Goal: Task Accomplishment & Management: Manage account settings

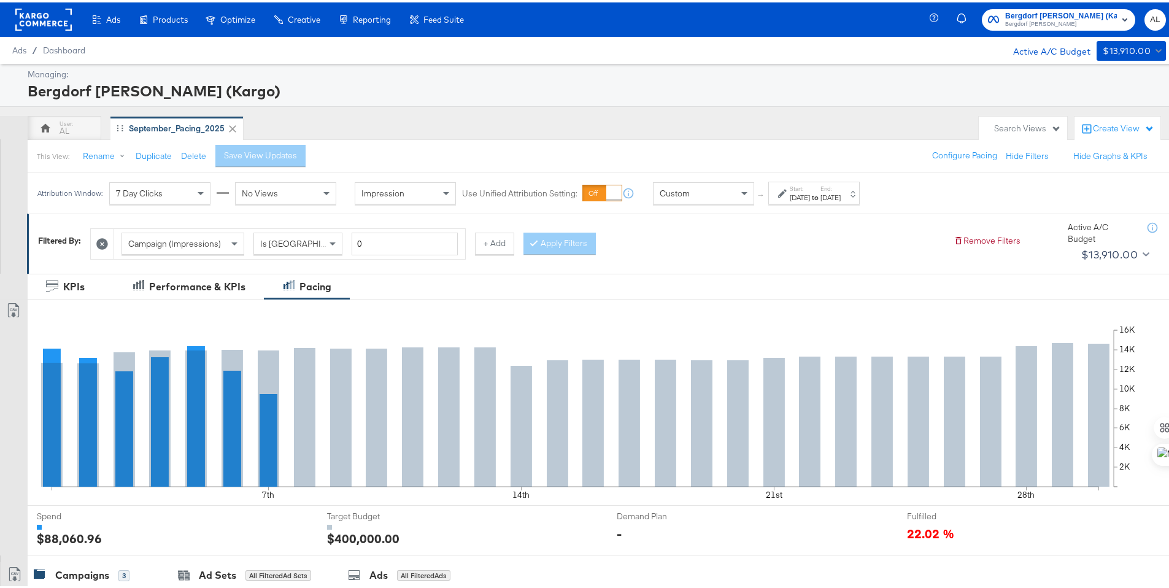
click at [685, 192] on span "Custom" at bounding box center [675, 190] width 30 height 11
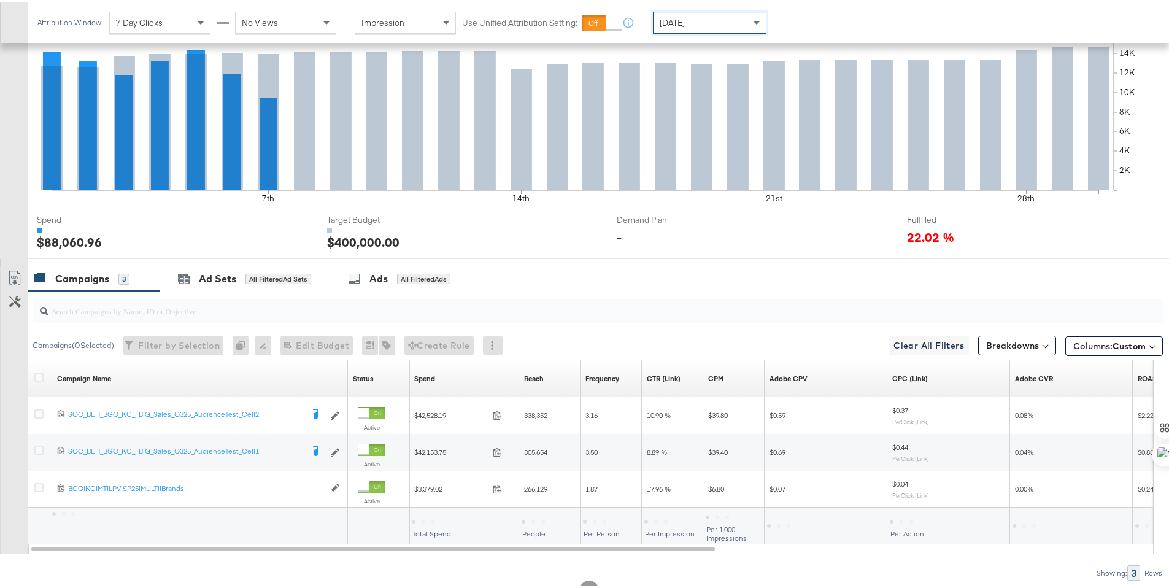
scroll to position [340, 0]
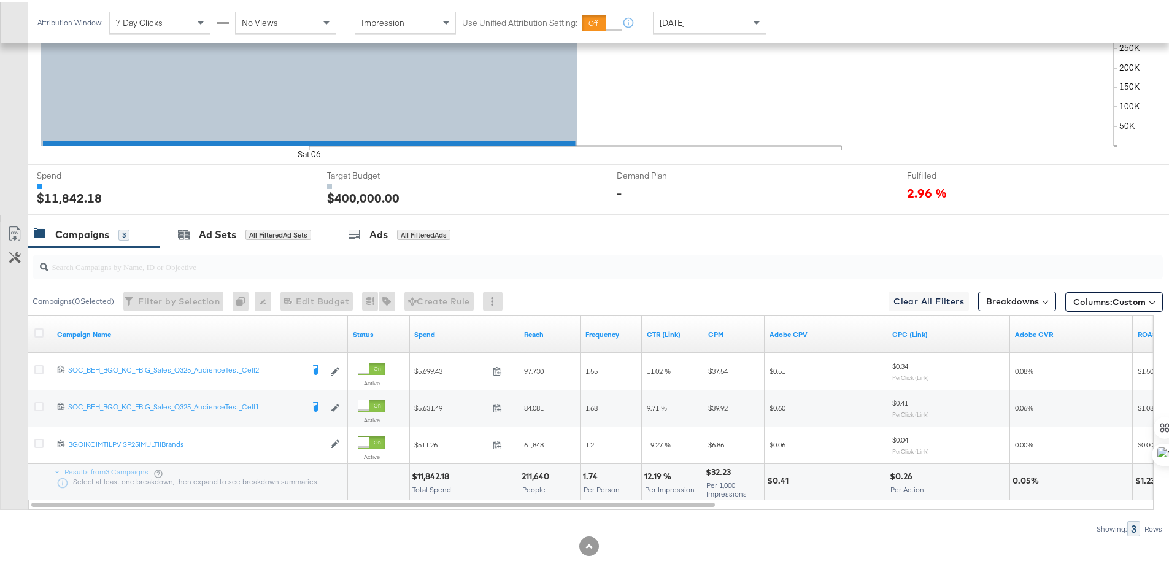
click at [426, 475] on div "$11,842.18" at bounding box center [432, 474] width 41 height 12
copy div "11,842.18"
drag, startPoint x: 37, startPoint y: 328, endPoint x: 44, endPoint y: 327, distance: 6.3
click at [37, 329] on icon at bounding box center [38, 330] width 9 height 9
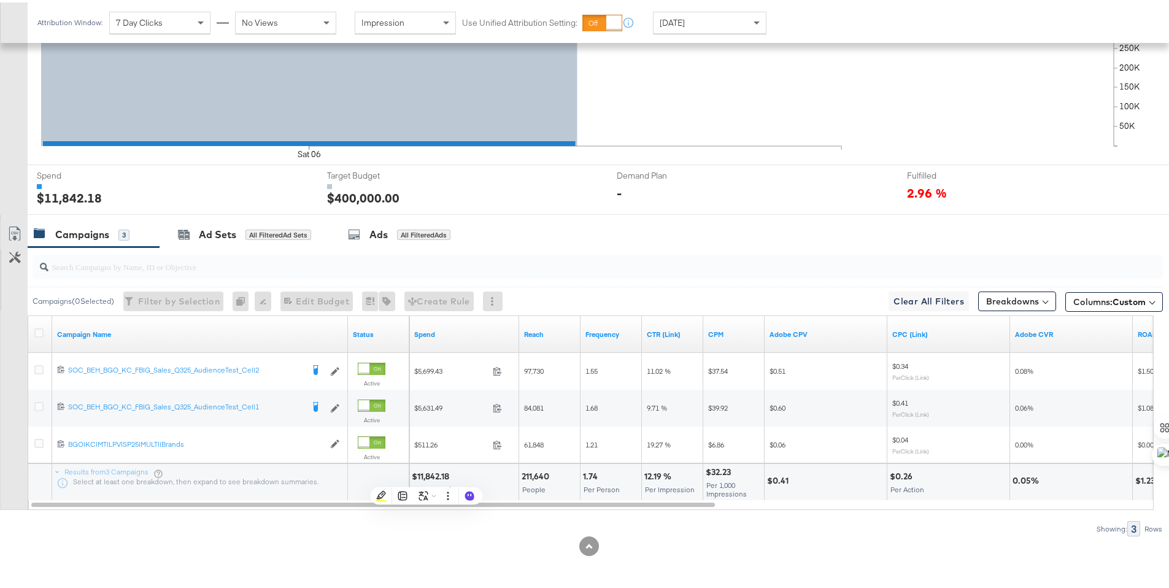
click at [0, 0] on input "checkbox" at bounding box center [0, 0] width 0 height 0
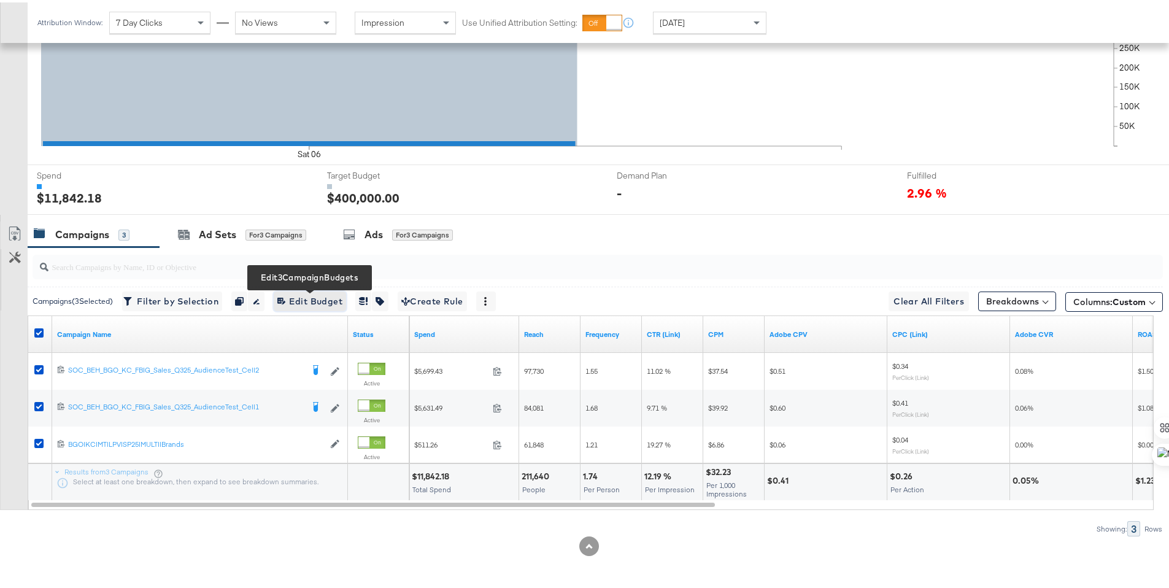
click at [309, 300] on span "Edit 3 Campaign Budgets Edit Budget" at bounding box center [309, 298] width 65 height 15
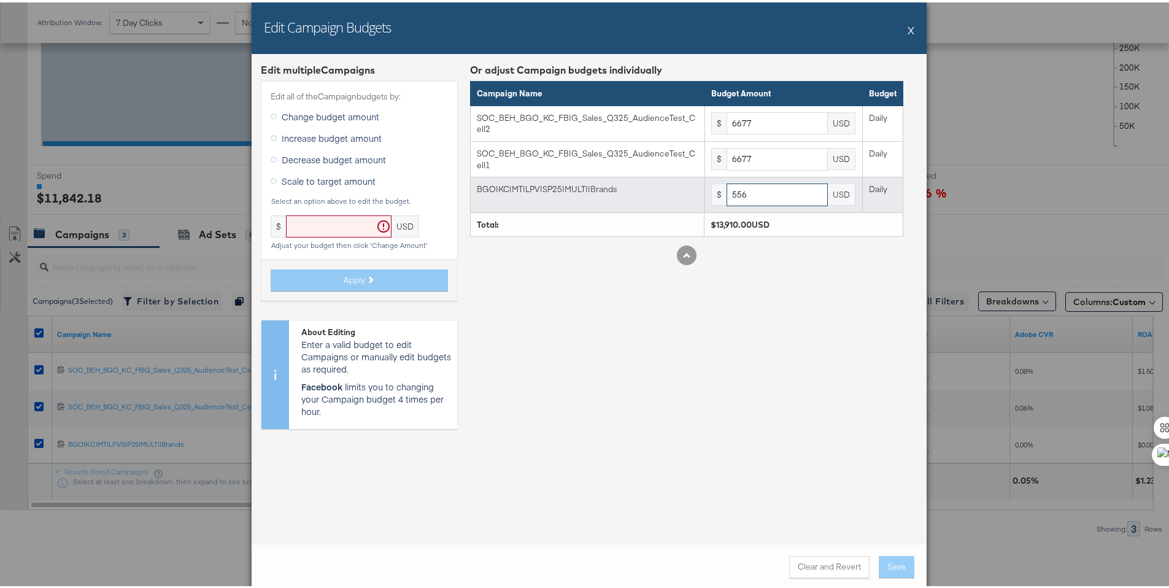
click at [756, 198] on input "556" at bounding box center [777, 192] width 101 height 23
paste input "479"
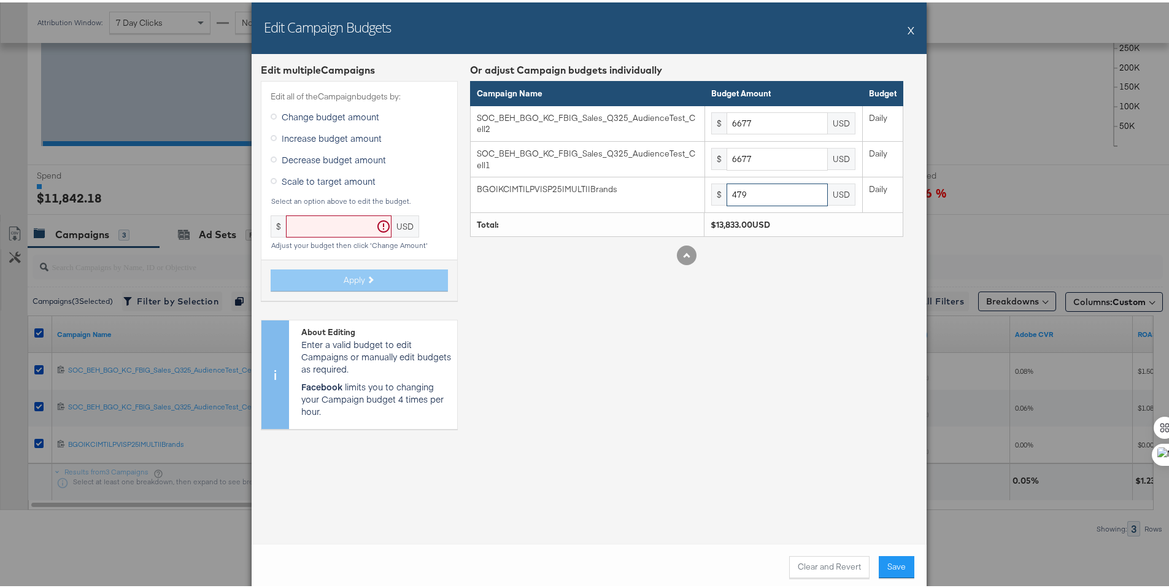
type input "479"
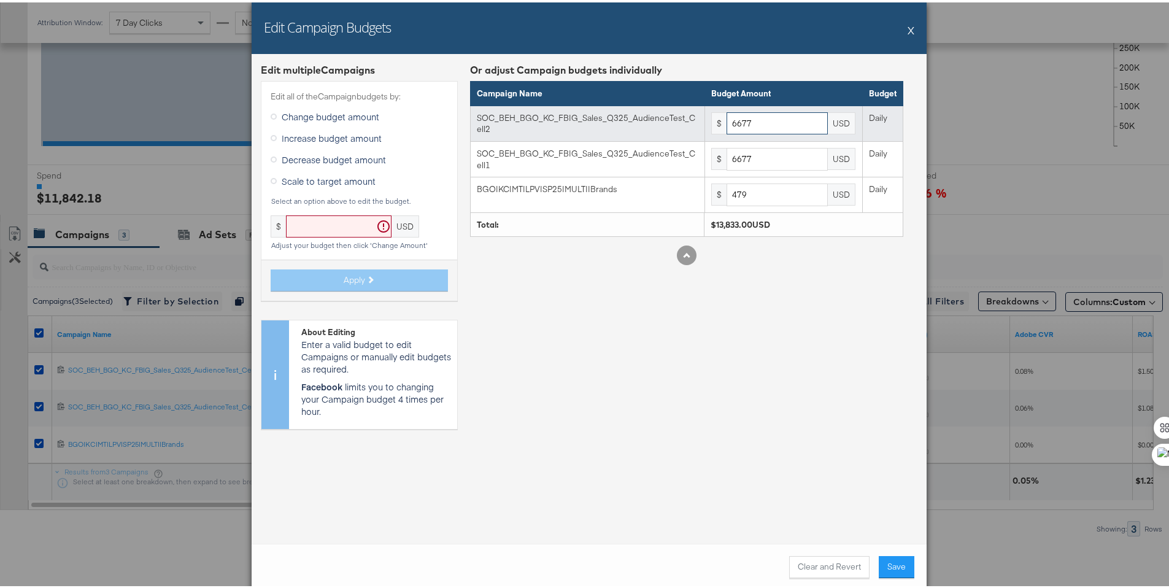
click at [783, 127] on input "6677" at bounding box center [777, 121] width 101 height 23
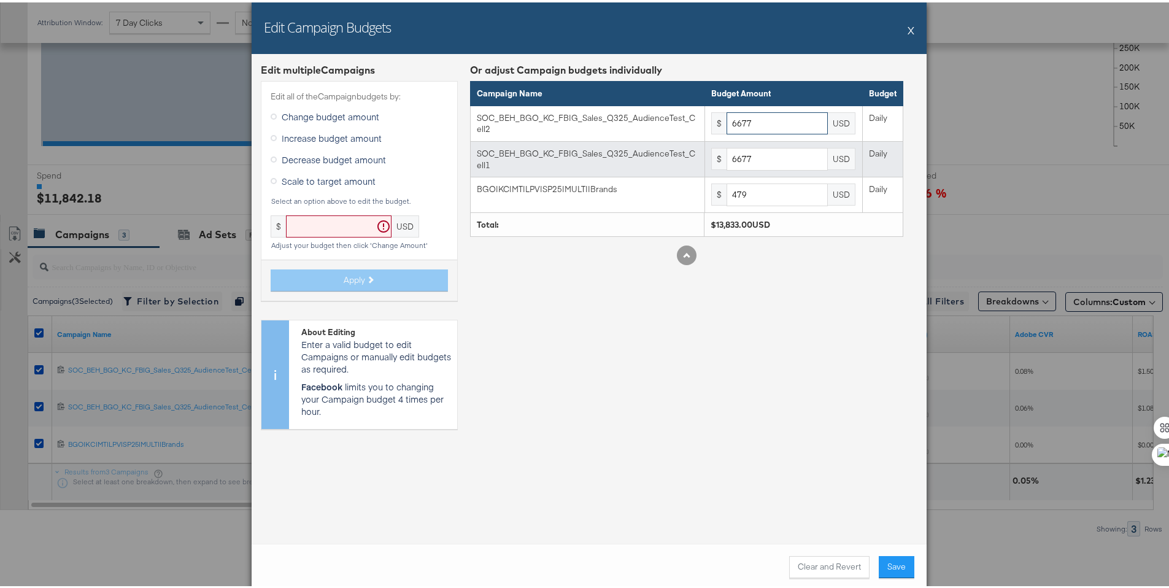
paste input "5750"
type input "5750"
click at [762, 148] on input "6677" at bounding box center [777, 156] width 101 height 23
paste input "5750"
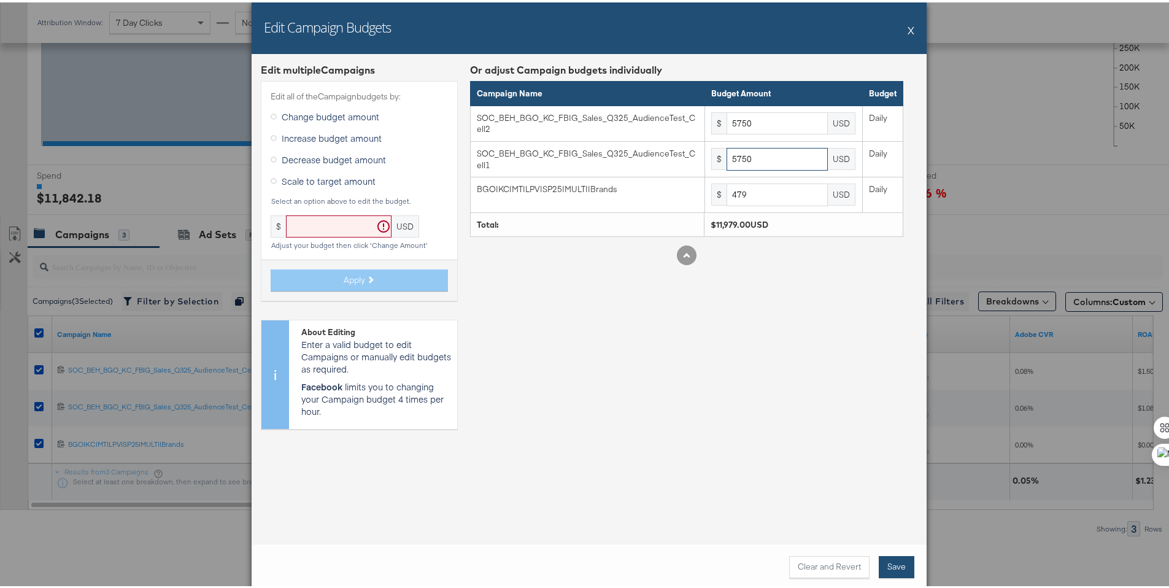
type input "5750"
click at [901, 563] on button "Save" at bounding box center [897, 564] width 36 height 22
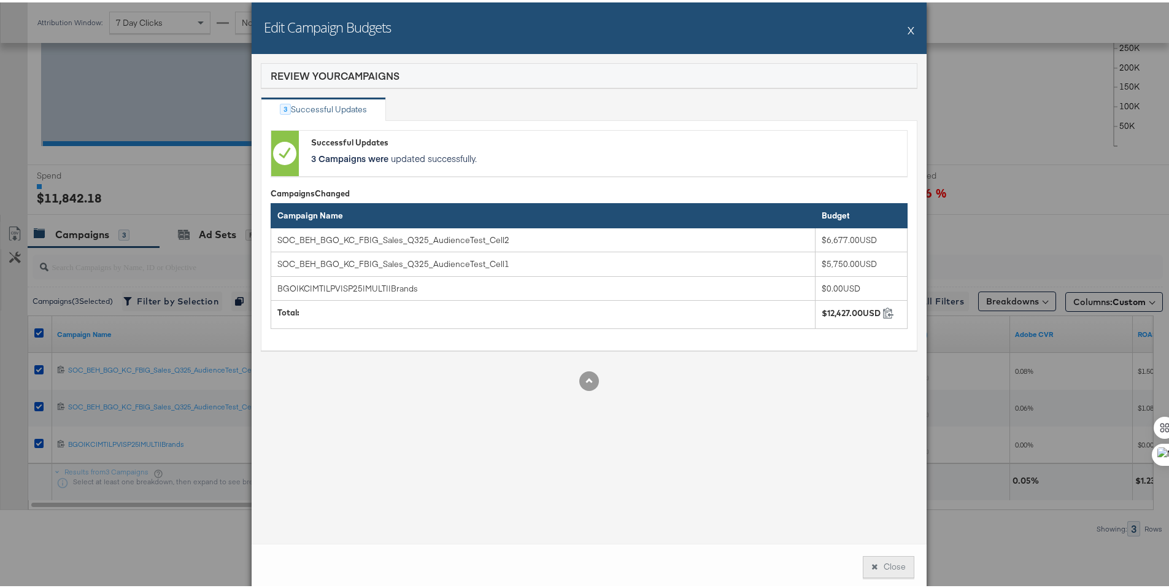
click at [892, 568] on button "Close" at bounding box center [889, 564] width 52 height 22
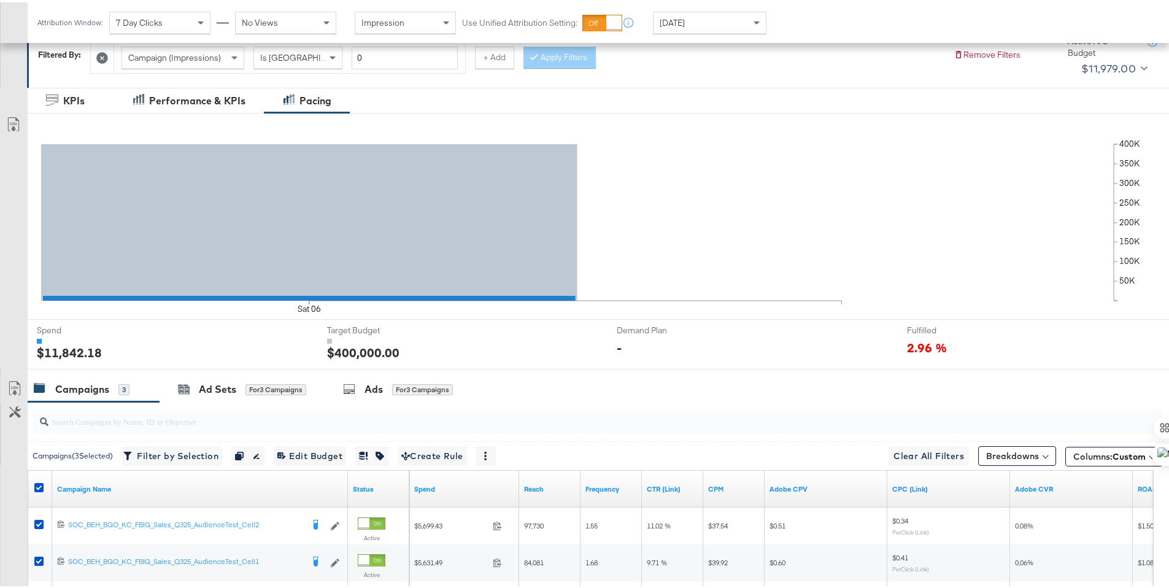
scroll to position [0, 0]
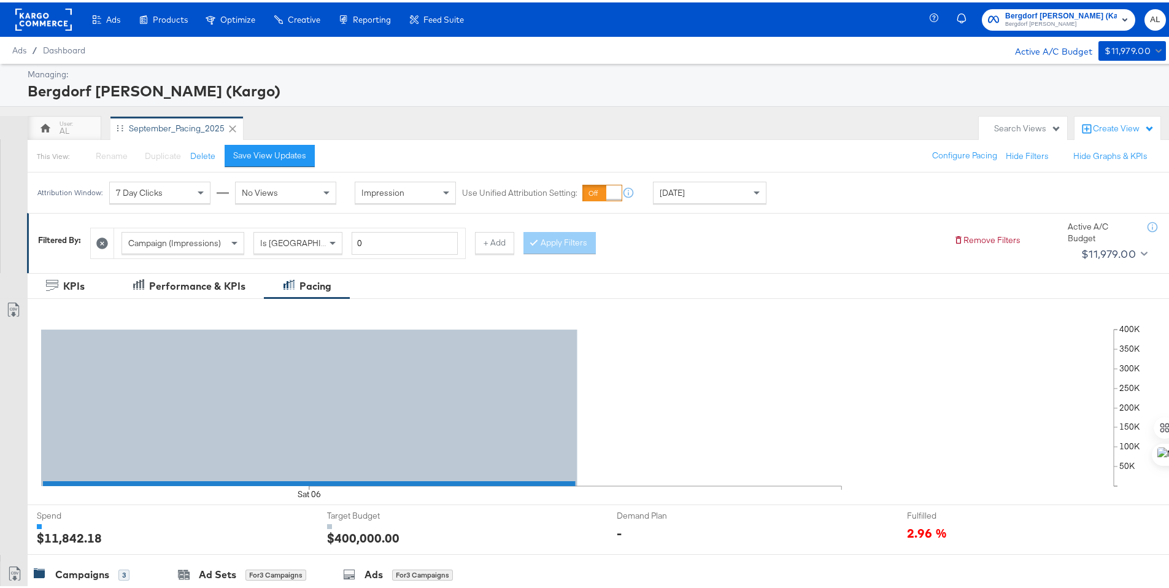
click at [55, 24] on rect at bounding box center [43, 17] width 56 height 22
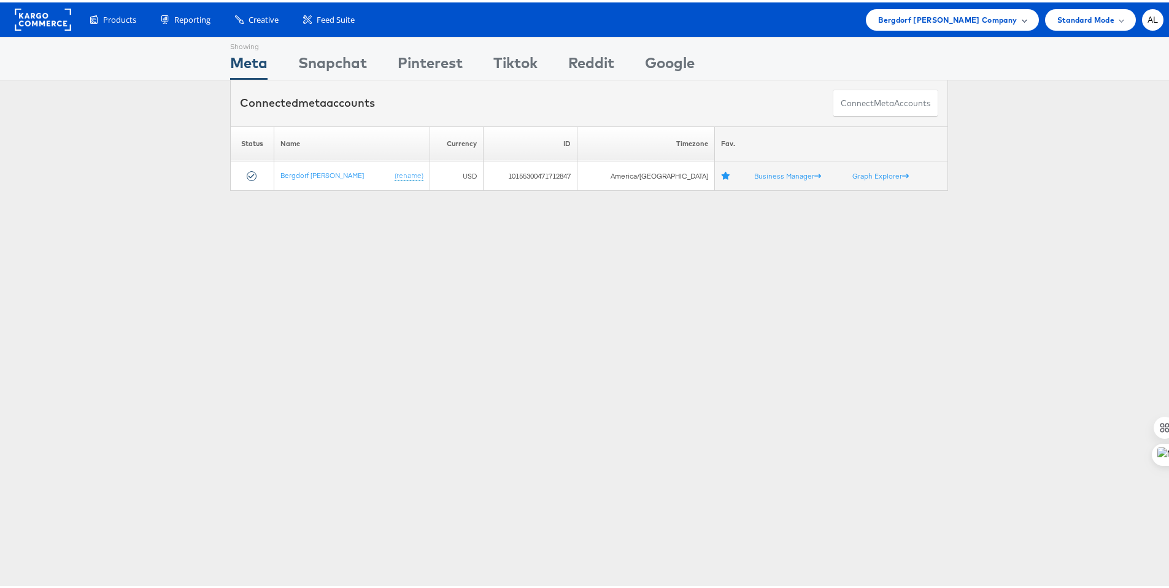
click at [911, 17] on span "Bergdorf Goodman Company" at bounding box center [947, 17] width 139 height 13
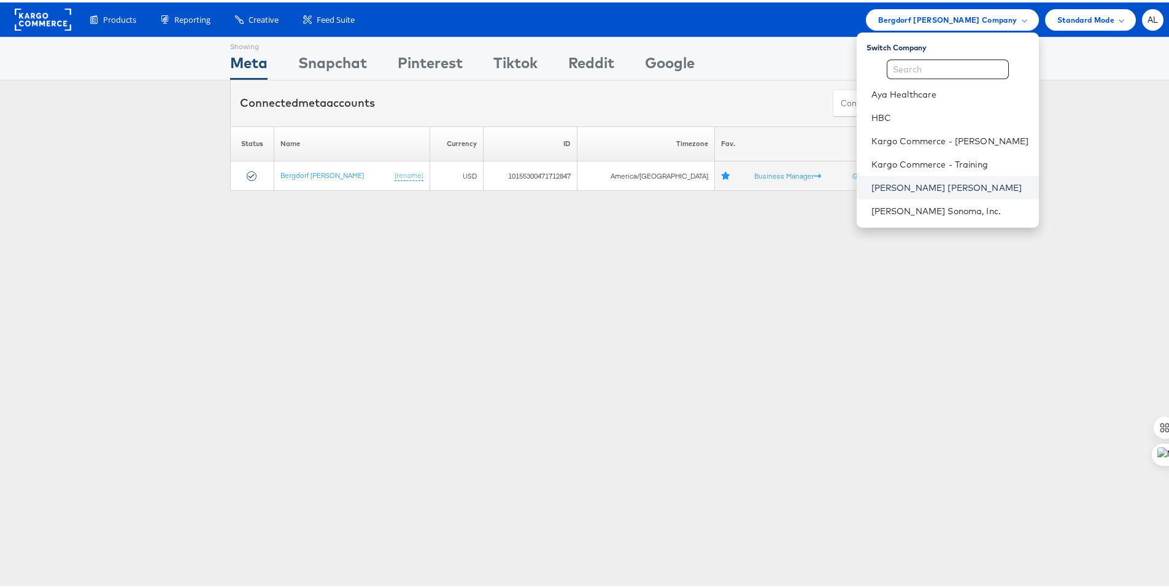
click at [914, 182] on link "[PERSON_NAME] [PERSON_NAME]" at bounding box center [950, 185] width 158 height 12
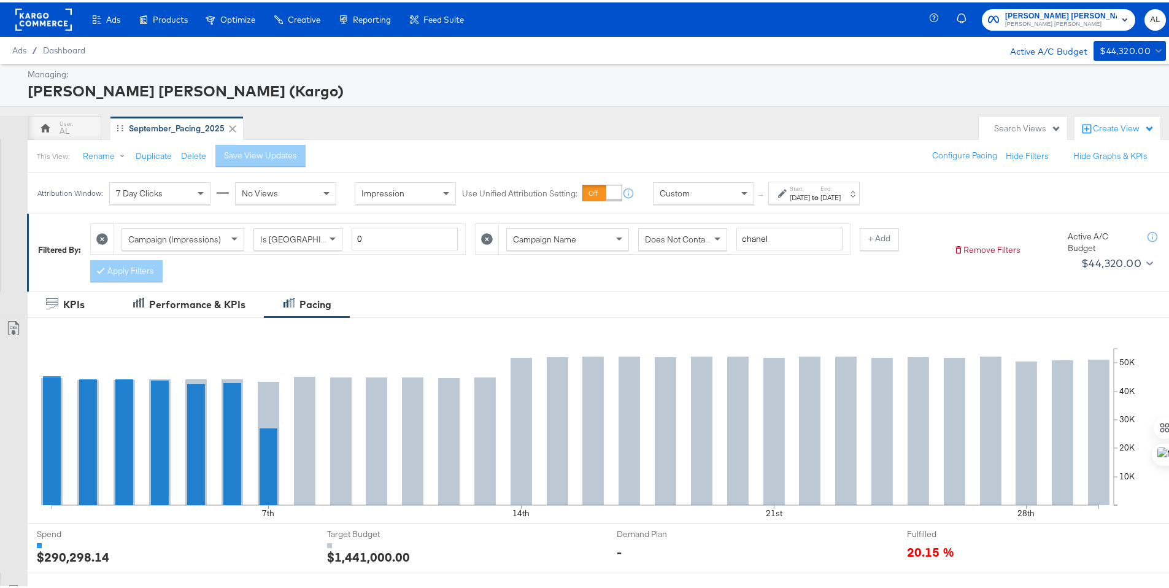
click at [730, 191] on div "Custom" at bounding box center [704, 190] width 100 height 21
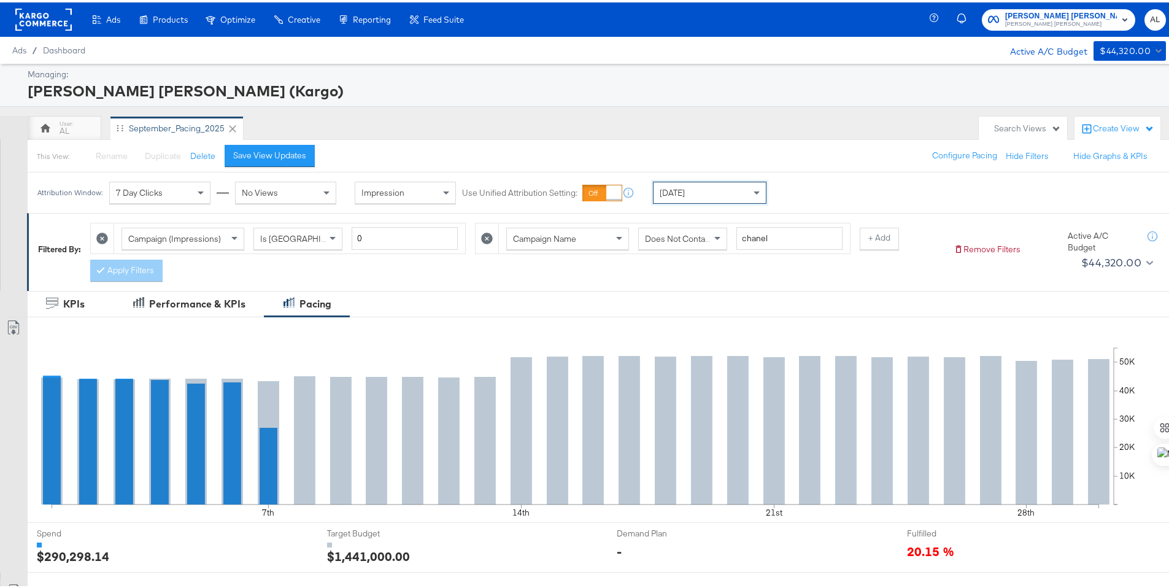
scroll to position [321, 0]
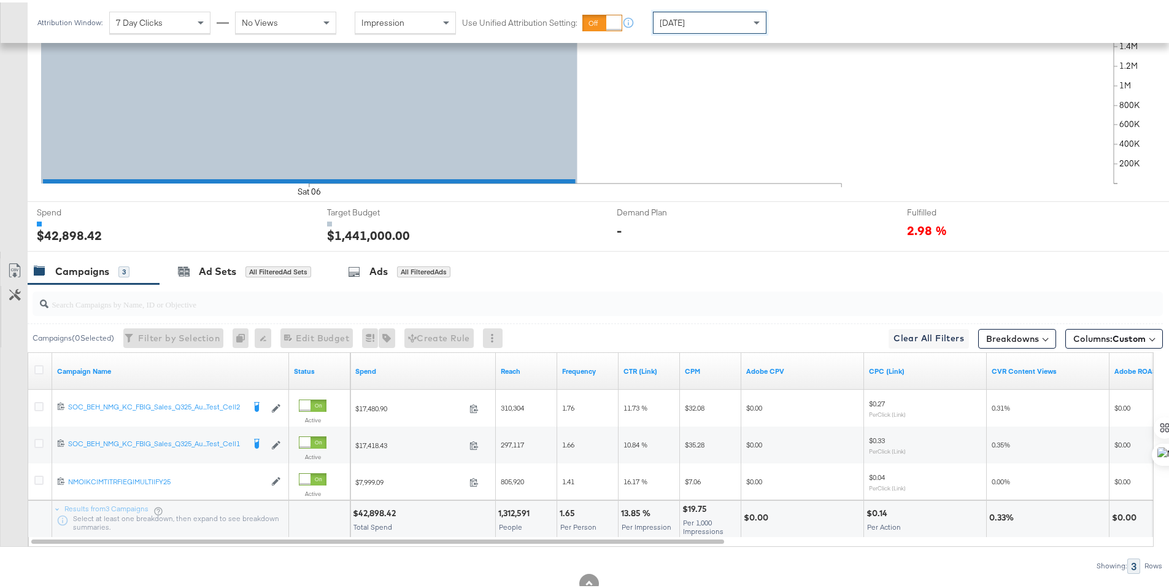
click at [380, 510] on div "$42,898.42" at bounding box center [376, 511] width 47 height 12
copy div "42,898.42"
click at [36, 367] on icon at bounding box center [38, 367] width 9 height 9
click at [0, 0] on input "checkbox" at bounding box center [0, 0] width 0 height 0
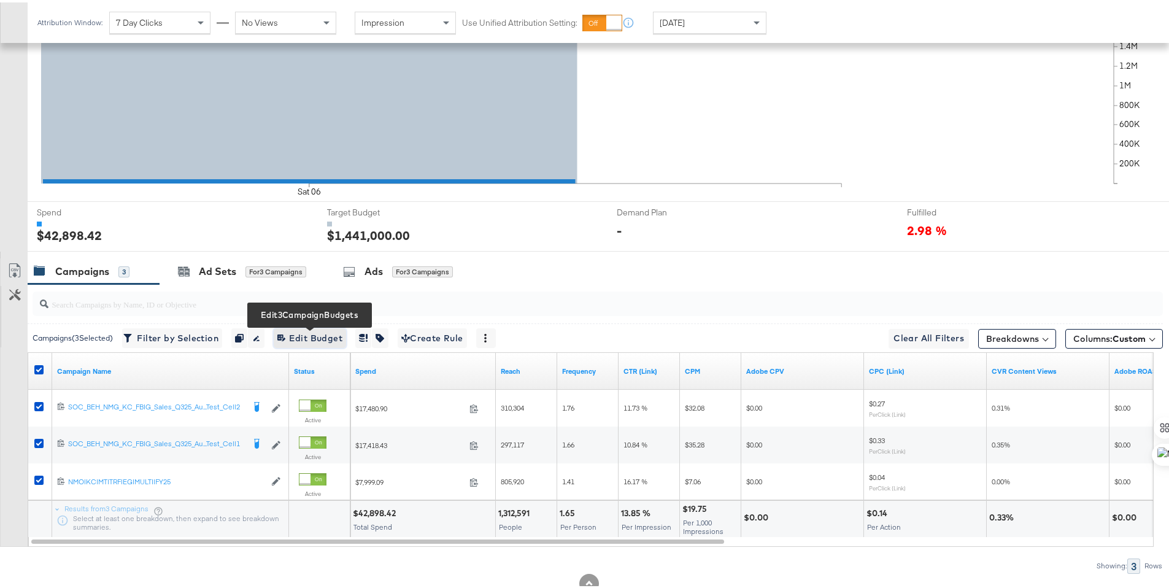
click at [298, 335] on span "Edit 3 Campaign Budgets Edit Budget" at bounding box center [309, 335] width 65 height 15
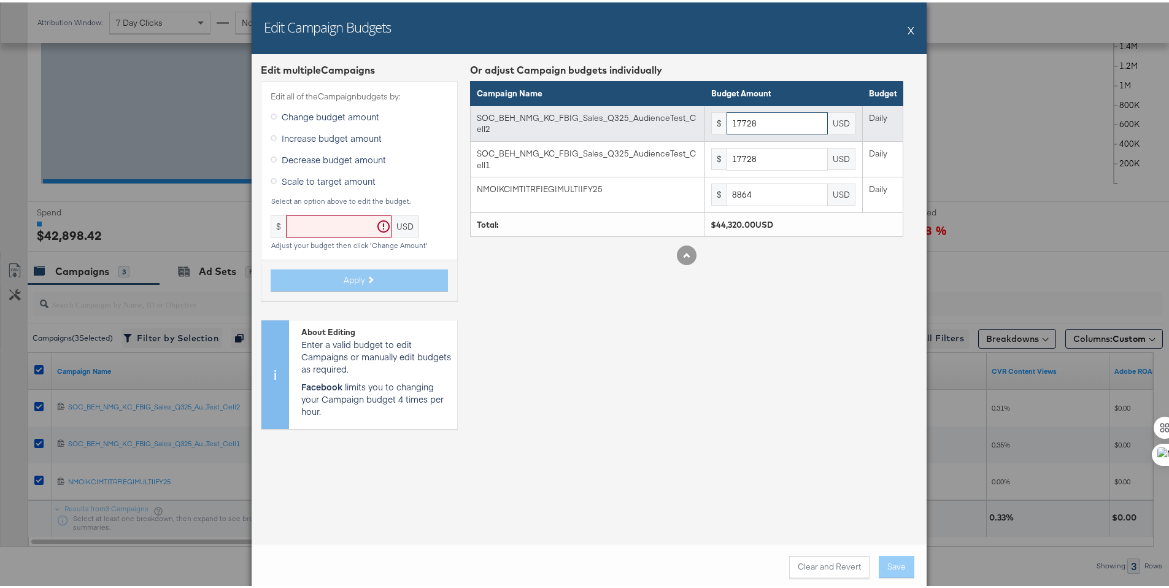
click at [750, 117] on input "17728" at bounding box center [777, 121] width 101 height 23
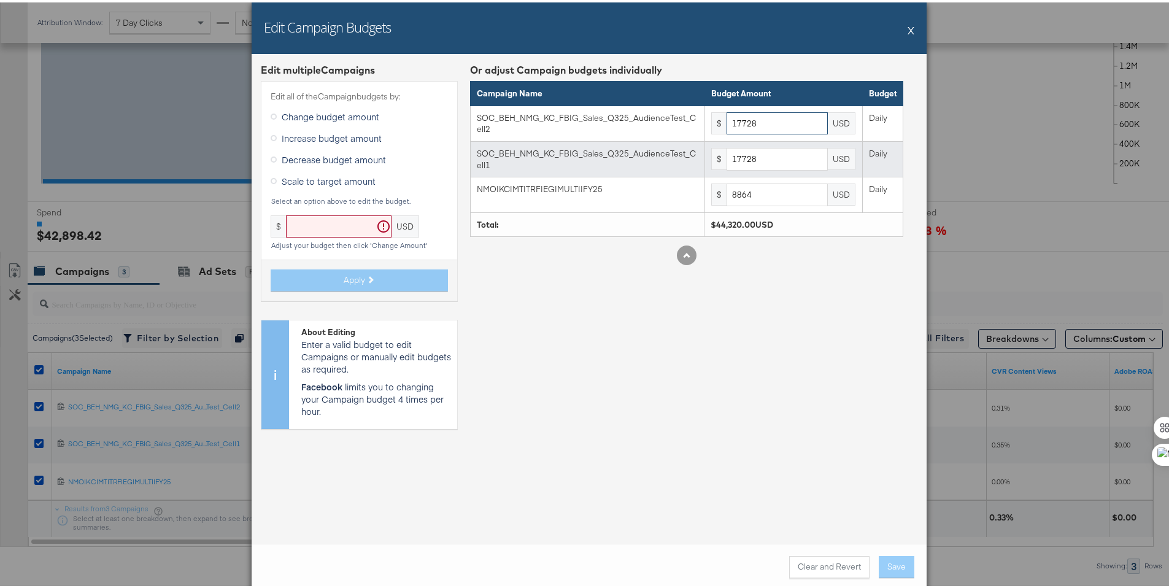
paste input "382"
type input "17382"
click at [759, 148] on input "17728" at bounding box center [777, 156] width 101 height 23
paste input "382"
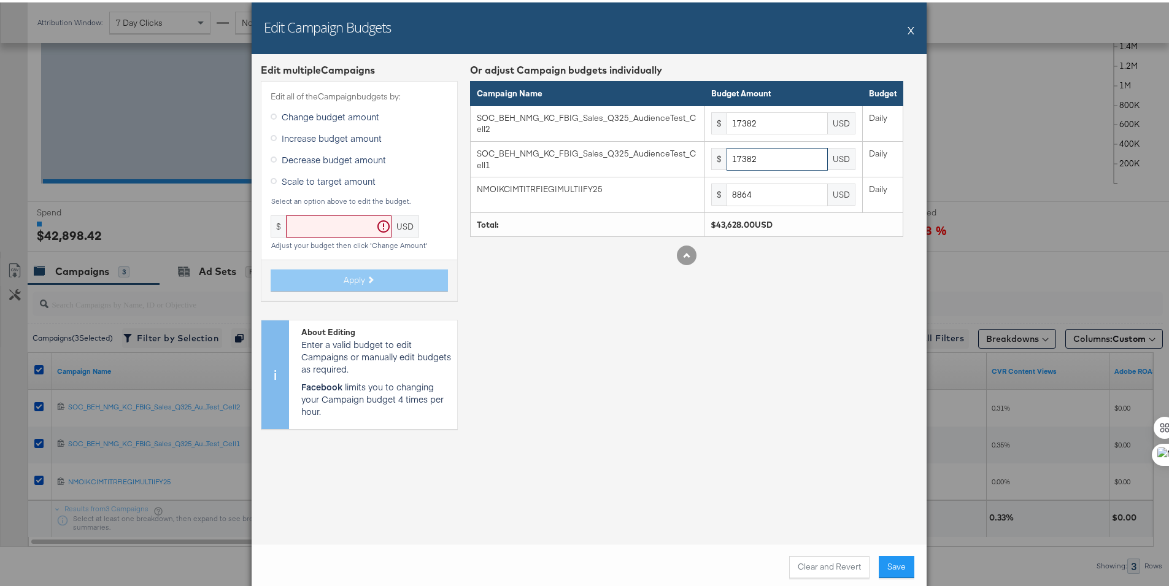
type input "17382"
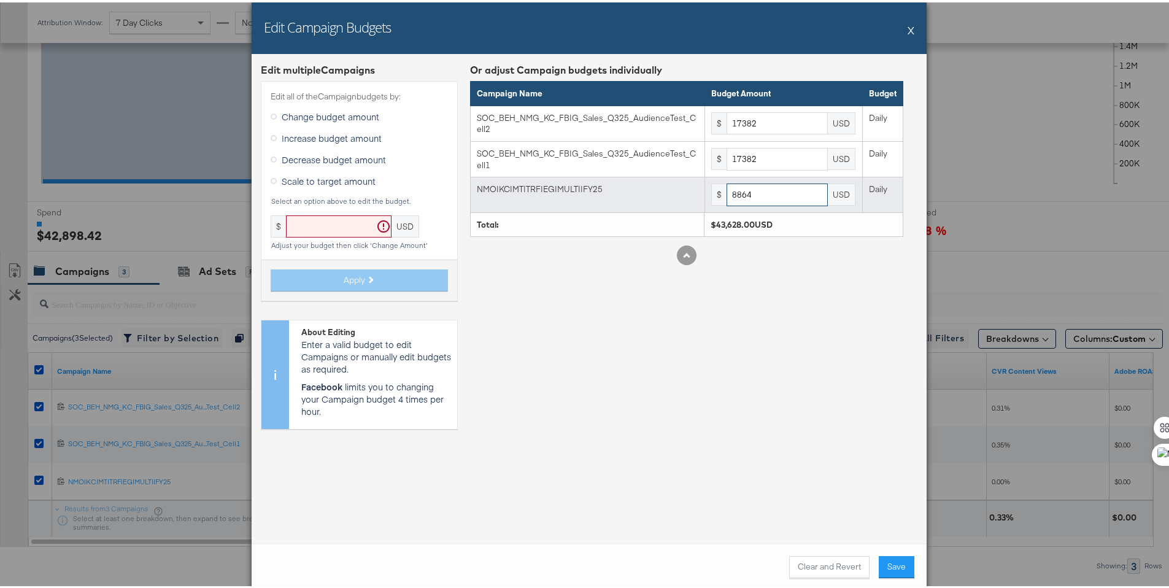
click at [728, 197] on input "8864" at bounding box center [777, 192] width 101 height 23
paste input "691"
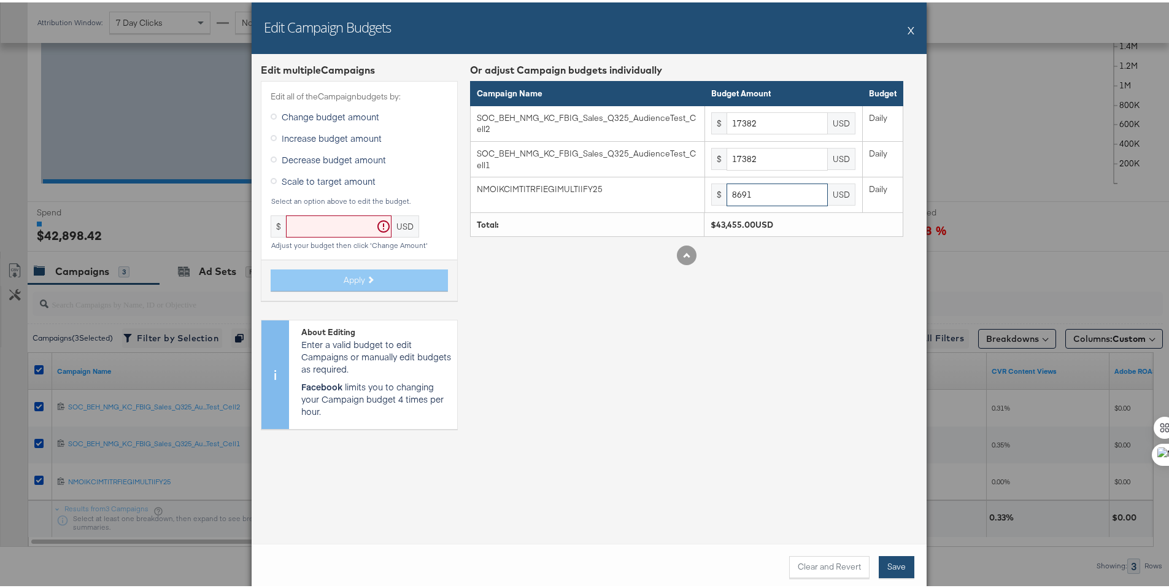
type input "8691"
click at [891, 574] on button "Save" at bounding box center [897, 564] width 36 height 22
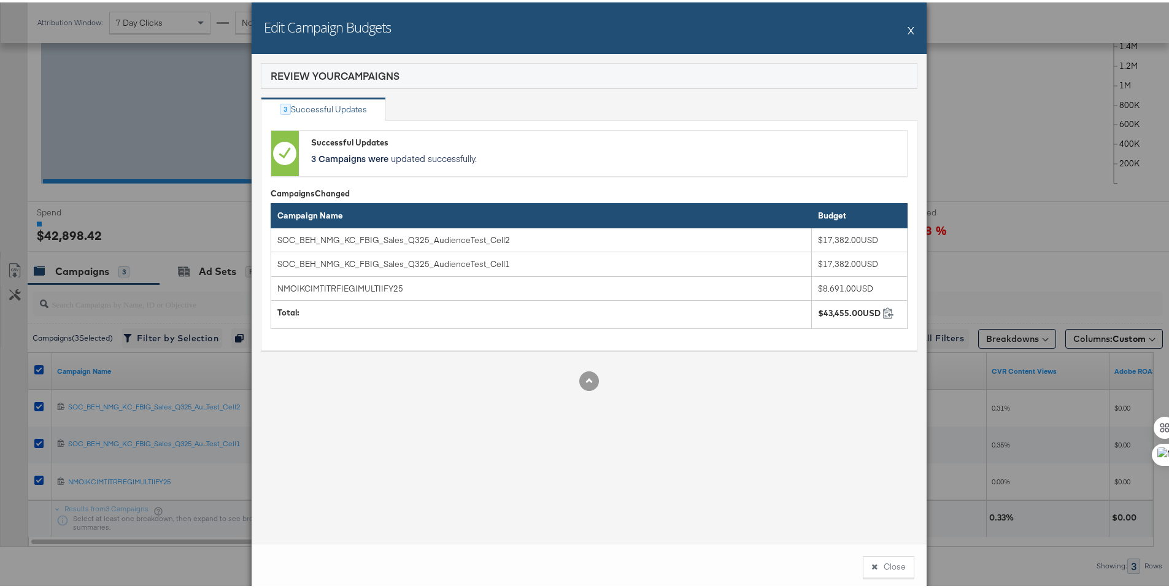
click at [891, 574] on button "Close" at bounding box center [889, 564] width 52 height 22
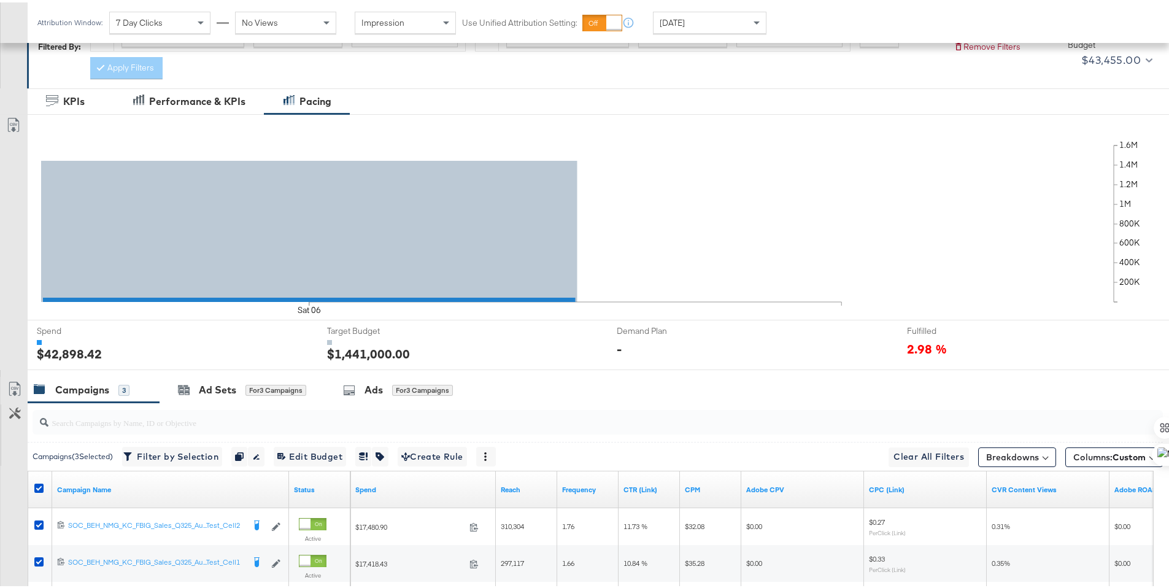
scroll to position [0, 0]
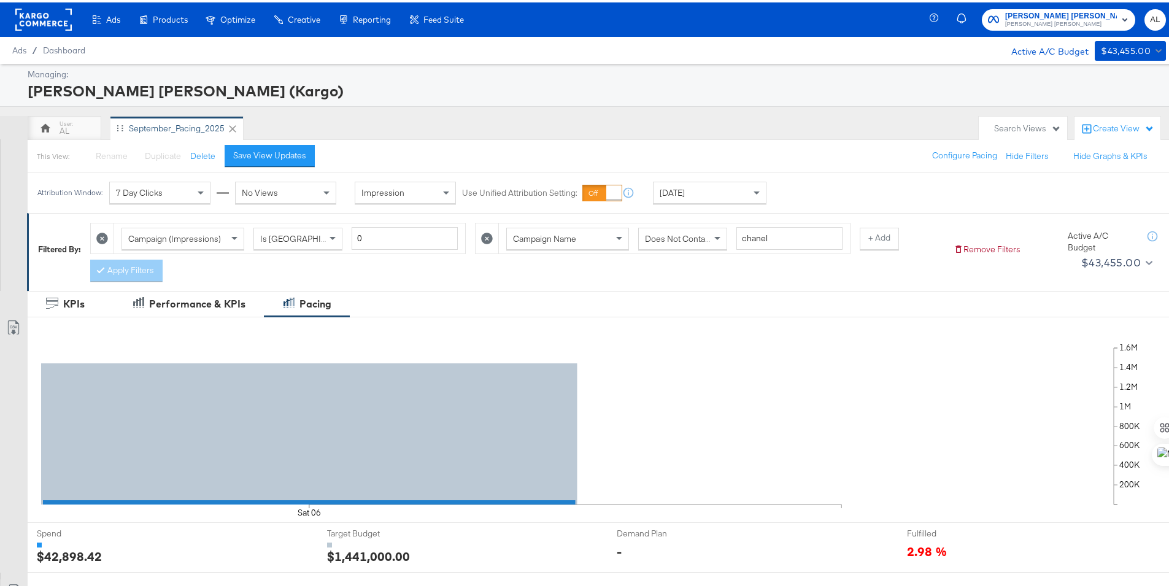
click at [23, 11] on rect at bounding box center [43, 17] width 56 height 22
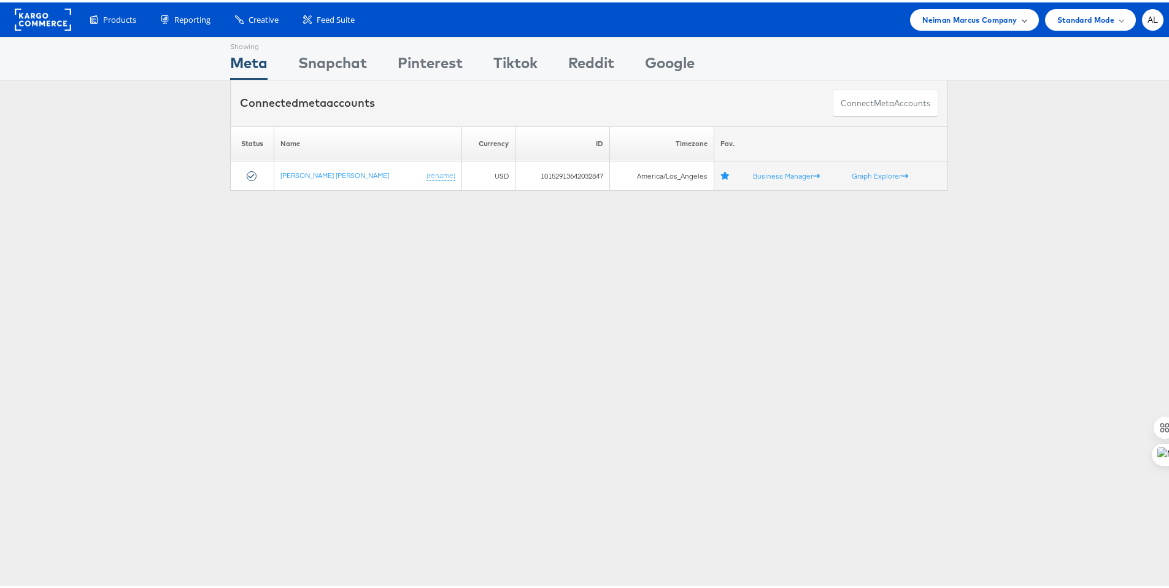
click at [959, 12] on span "Neiman Marcus Company" at bounding box center [969, 17] width 94 height 13
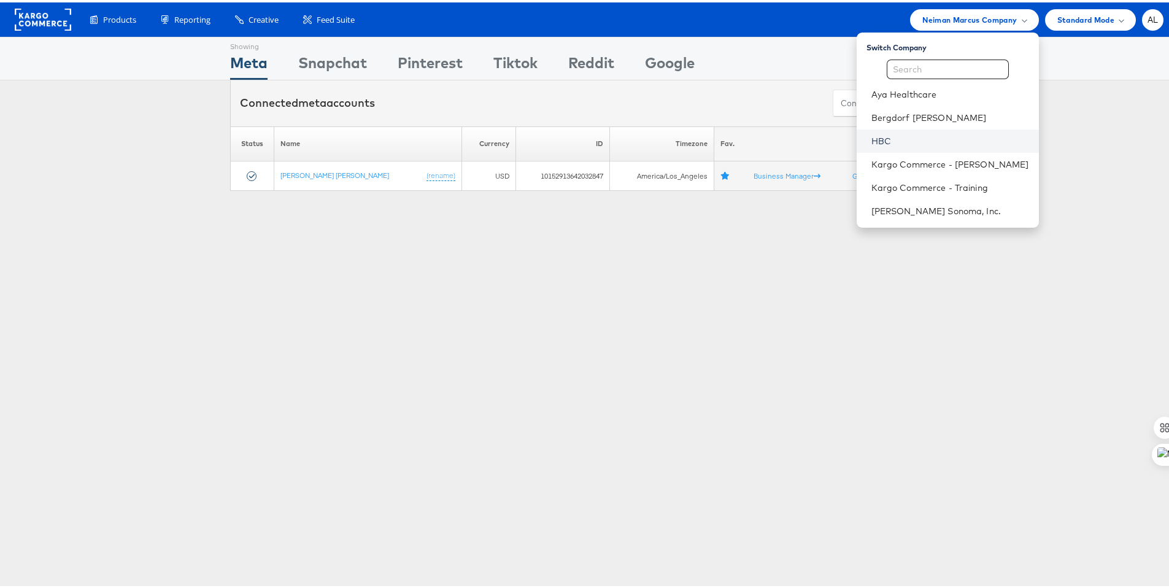
click at [877, 135] on link "HBC" at bounding box center [950, 139] width 158 height 12
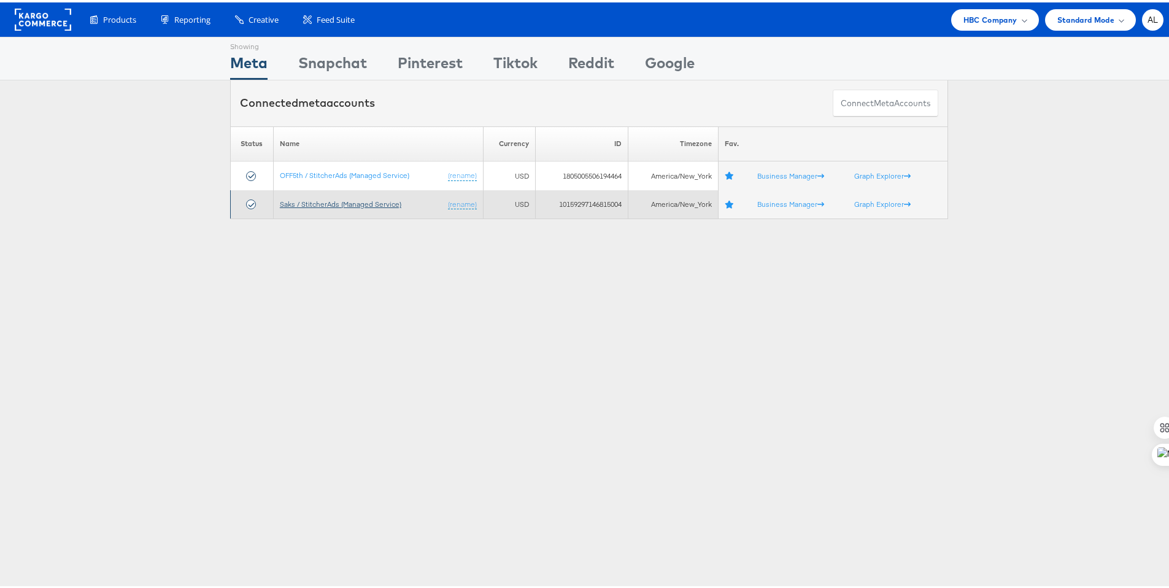
click at [299, 197] on link "Saks / StitcherAds (Managed Service)" at bounding box center [340, 201] width 121 height 9
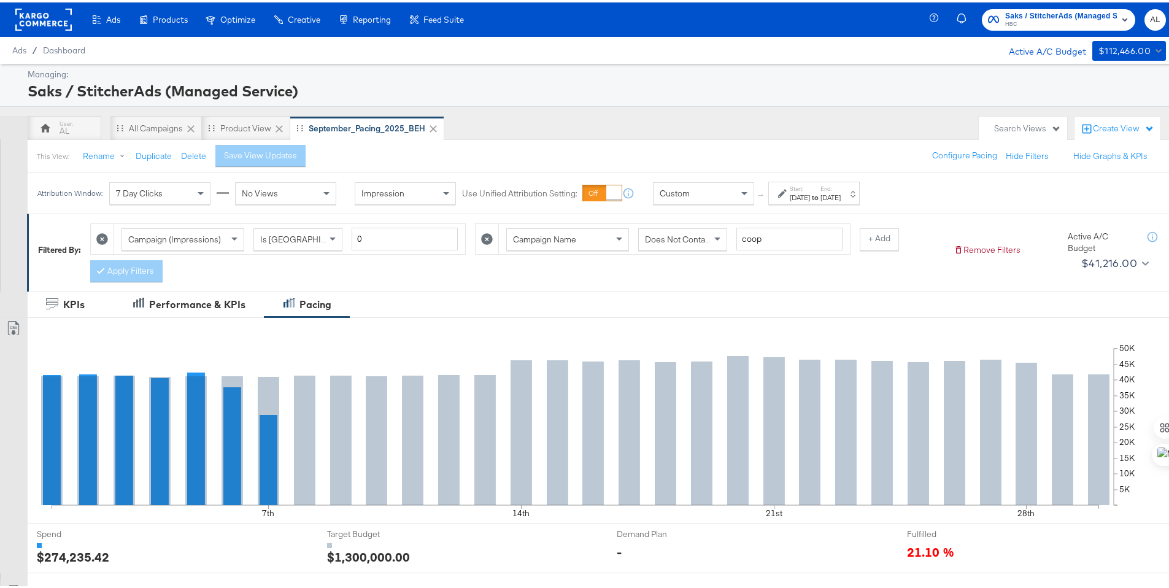
click at [758, 191] on span "↑" at bounding box center [761, 193] width 12 height 4
click at [748, 191] on span at bounding box center [745, 190] width 15 height 21
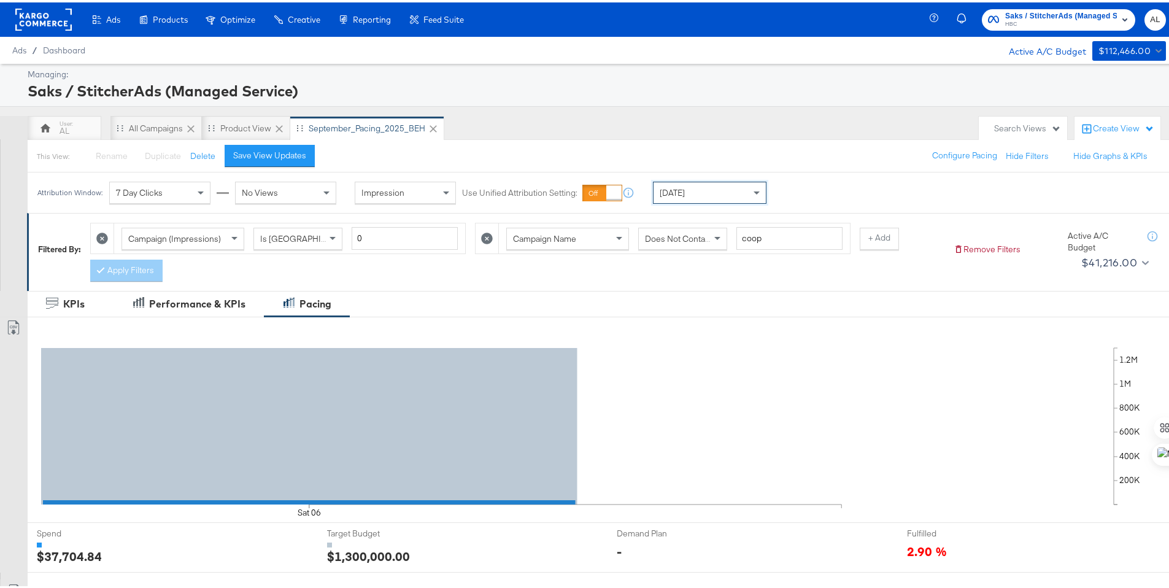
scroll to position [321, 0]
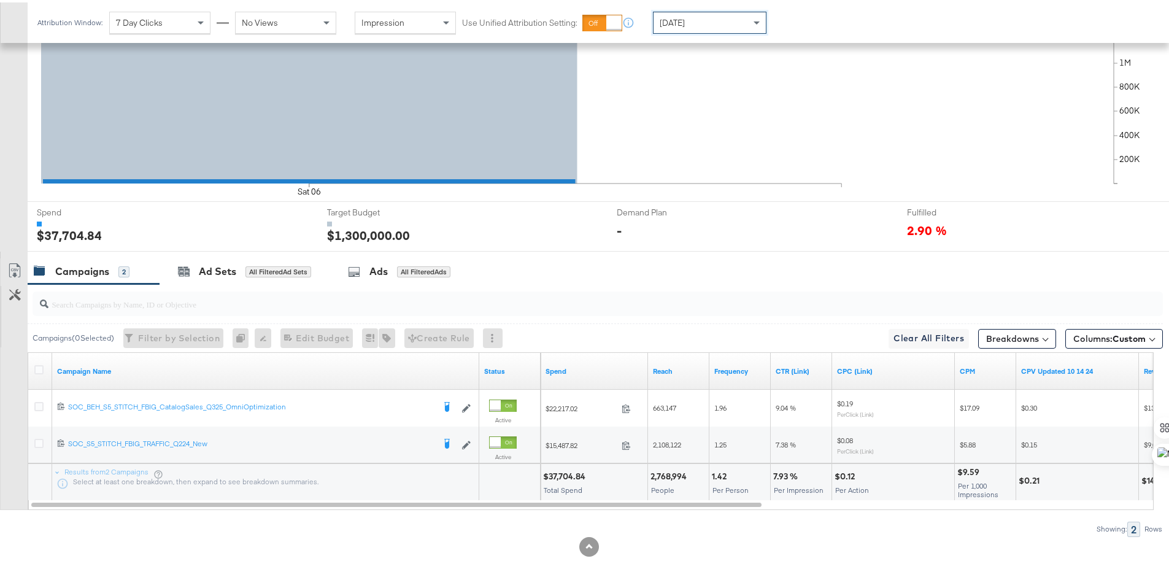
click at [565, 479] on div "$37,704.84" at bounding box center [566, 474] width 46 height 12
click at [568, 476] on div "$37,704.84" at bounding box center [566, 474] width 46 height 12
copy div "37,704.84"
click at [42, 364] on icon at bounding box center [38, 367] width 9 height 9
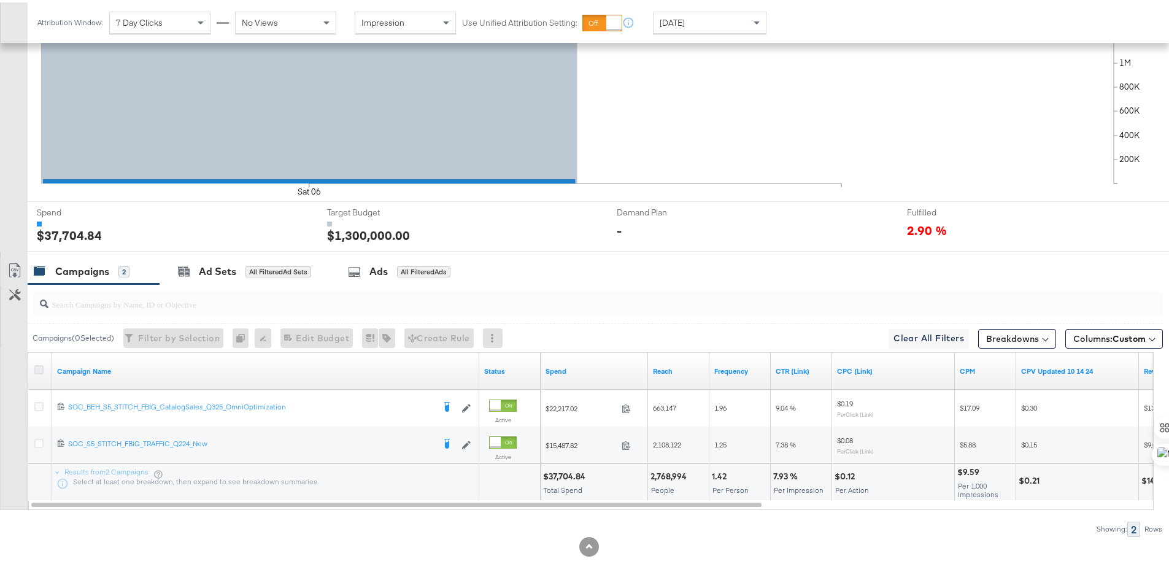
click at [0, 0] on input "checkbox" at bounding box center [0, 0] width 0 height 0
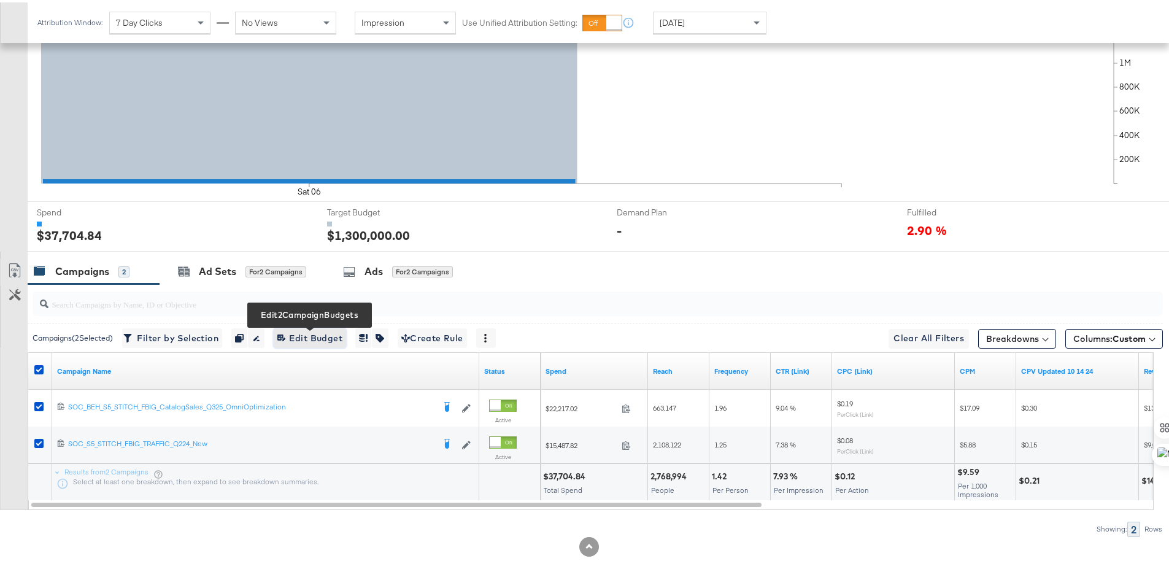
click at [296, 340] on span "Edit 2 Campaign Budgets Edit Budget" at bounding box center [309, 335] width 65 height 15
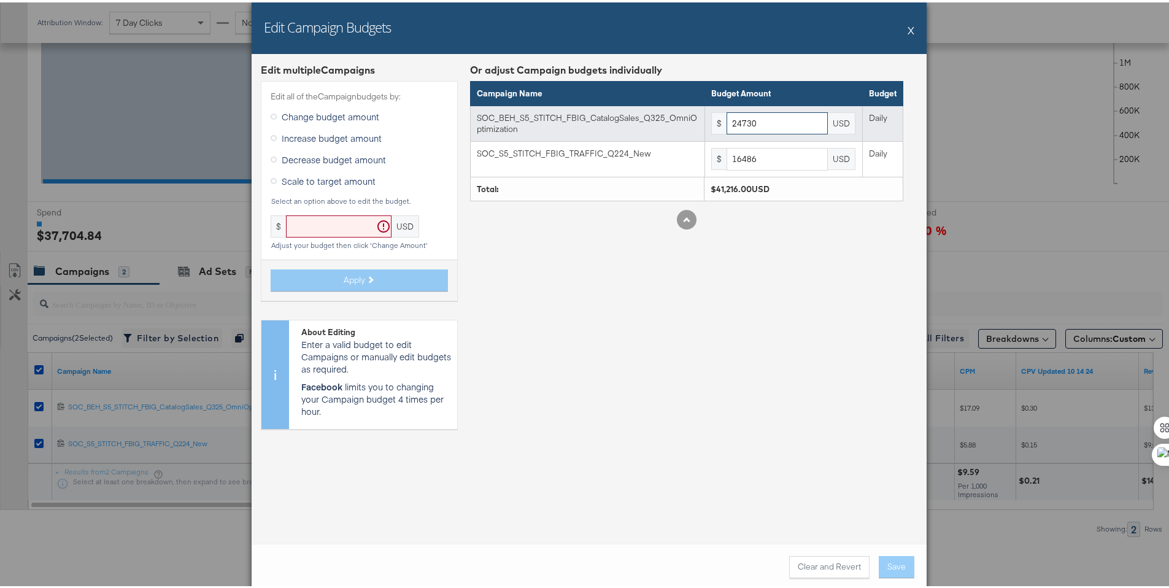
click at [757, 128] on input "24730" at bounding box center [777, 121] width 101 height 23
paste input "248"
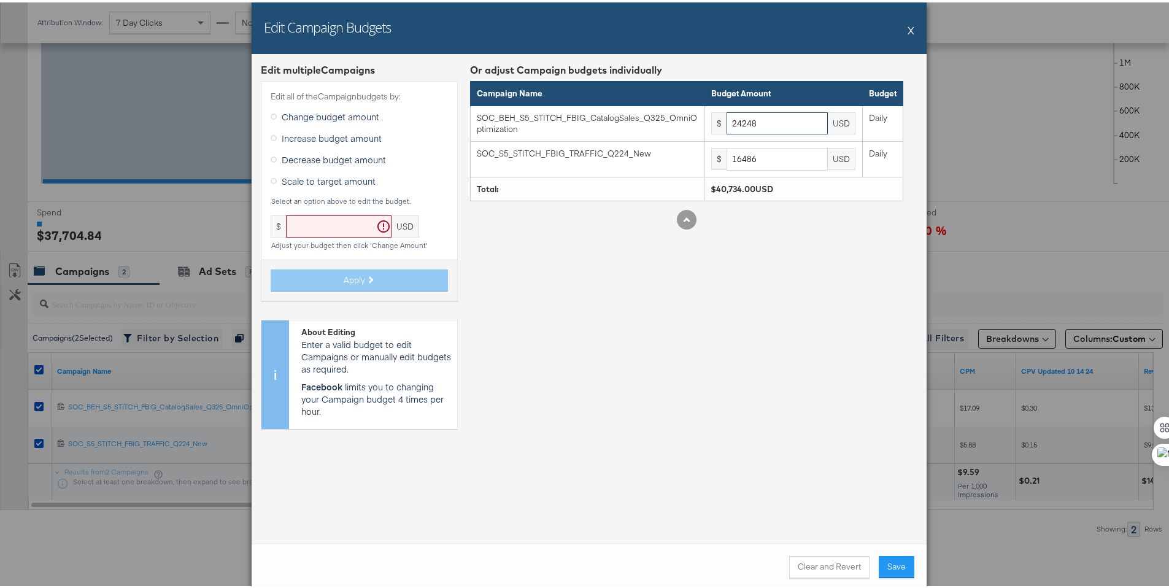
type input "24248"
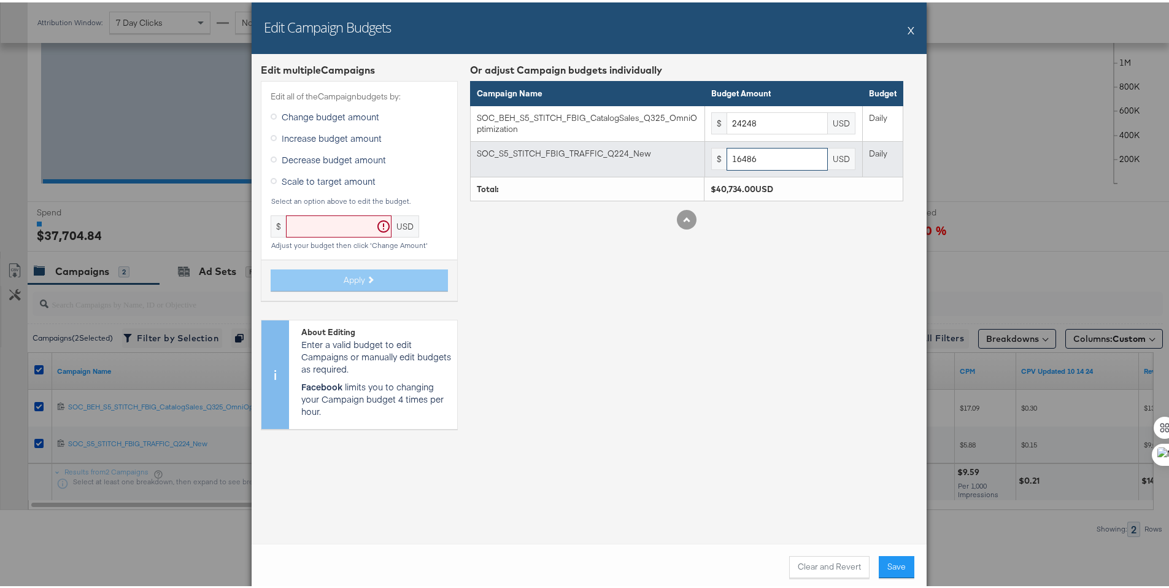
click at [763, 152] on input "16486" at bounding box center [777, 156] width 101 height 23
paste input "16"
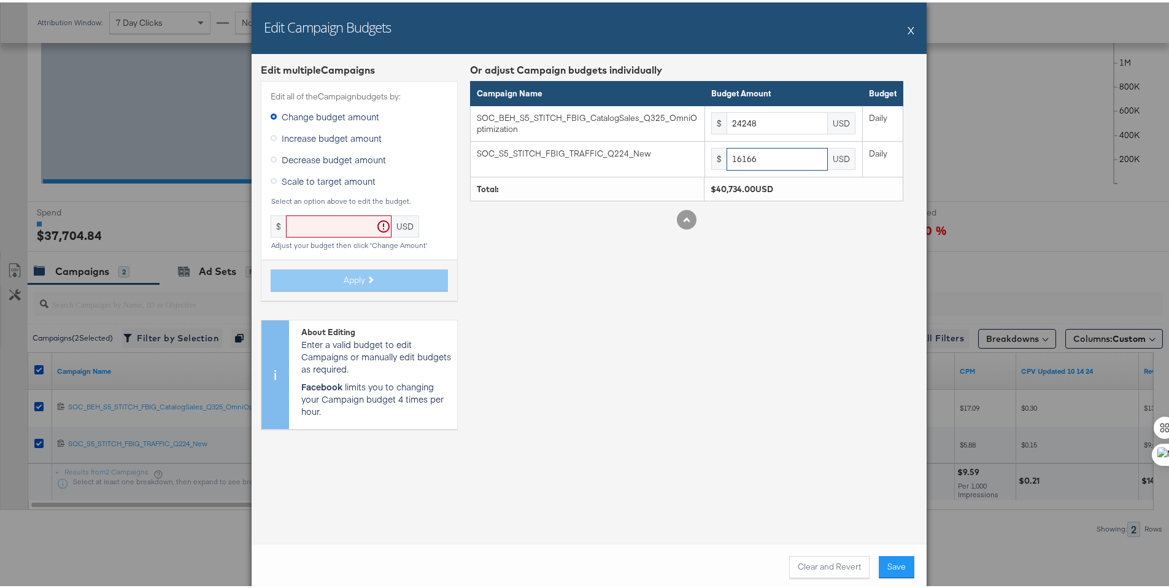
type input "16166"
click at [811, 349] on div "Or adjust Campaign budgets individually Campaign Name Budget Amount Budget SOC_…" at bounding box center [686, 249] width 433 height 376
click at [884, 563] on button "Save" at bounding box center [897, 564] width 36 height 22
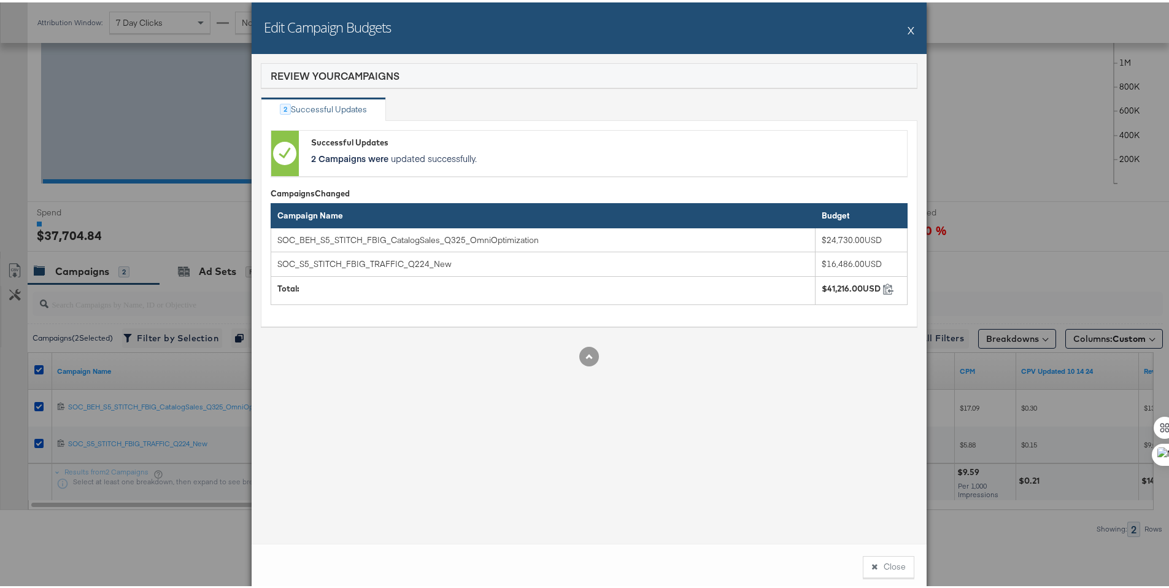
click at [884, 563] on button "Close" at bounding box center [889, 564] width 52 height 22
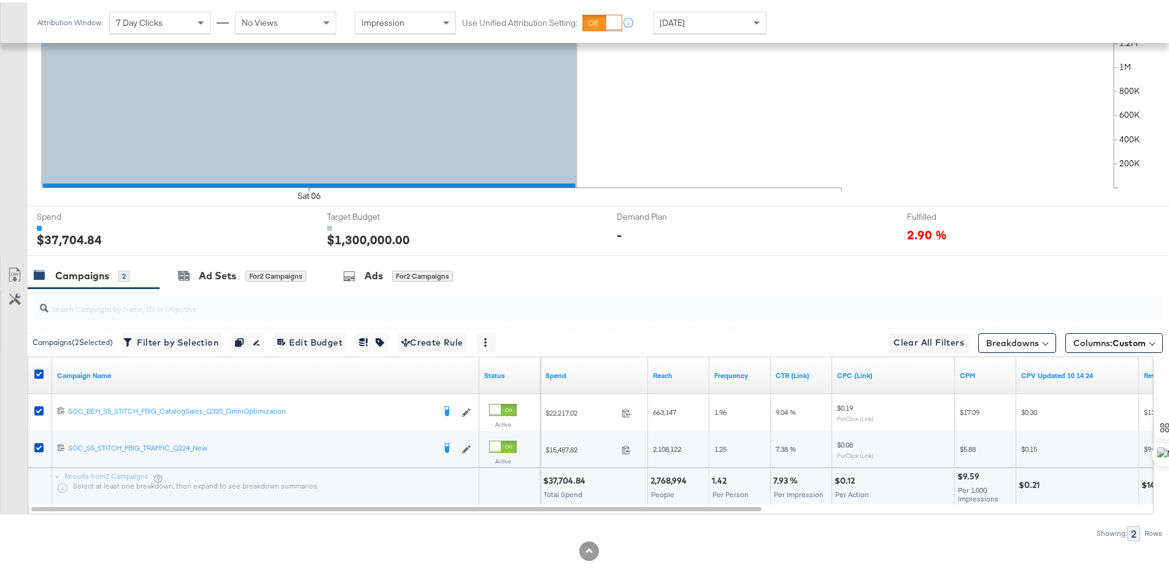
scroll to position [304, 0]
